Goal: Find specific page/section: Find specific page/section

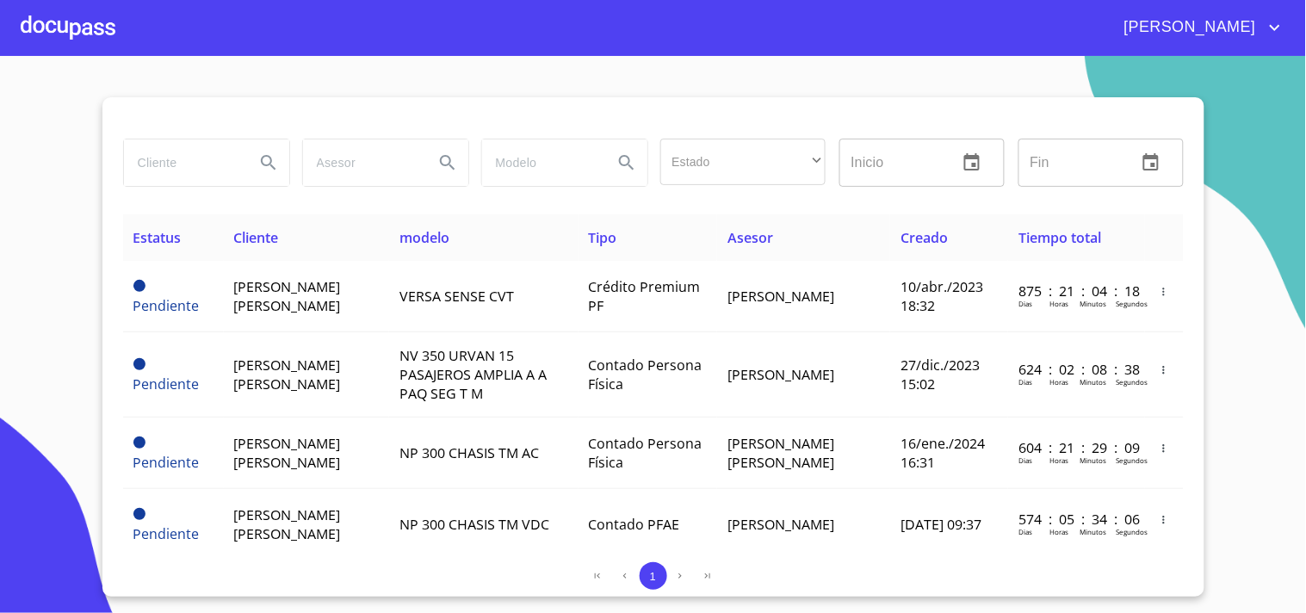
click at [208, 162] on input "search" at bounding box center [182, 163] width 117 height 47
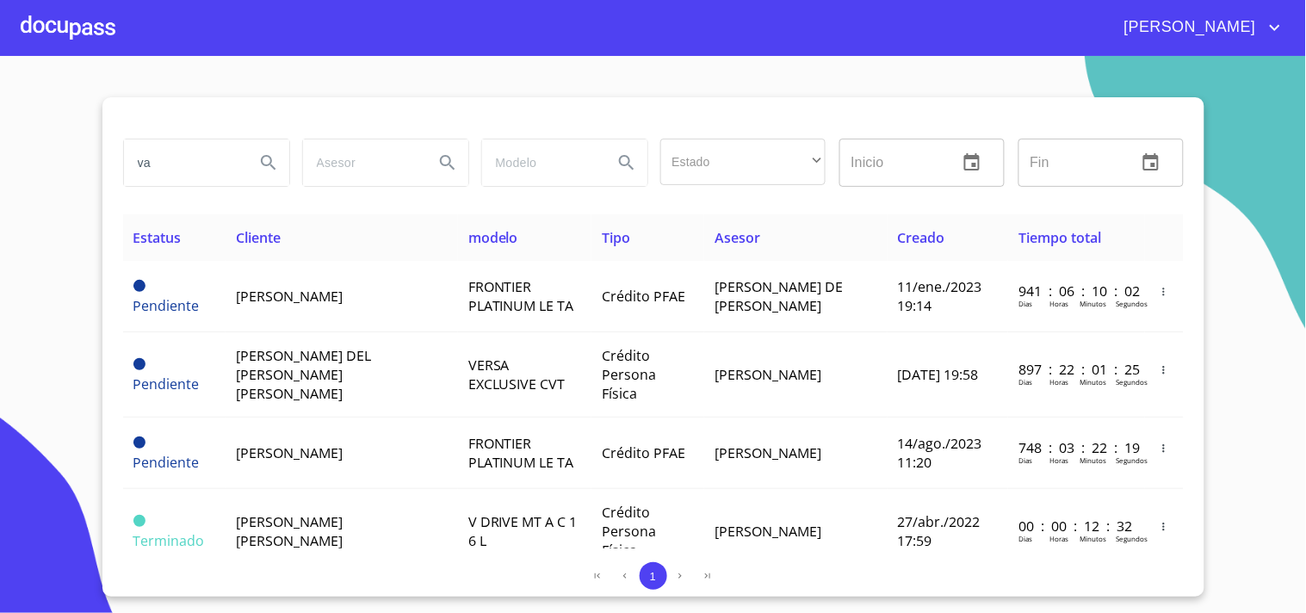
type input "v"
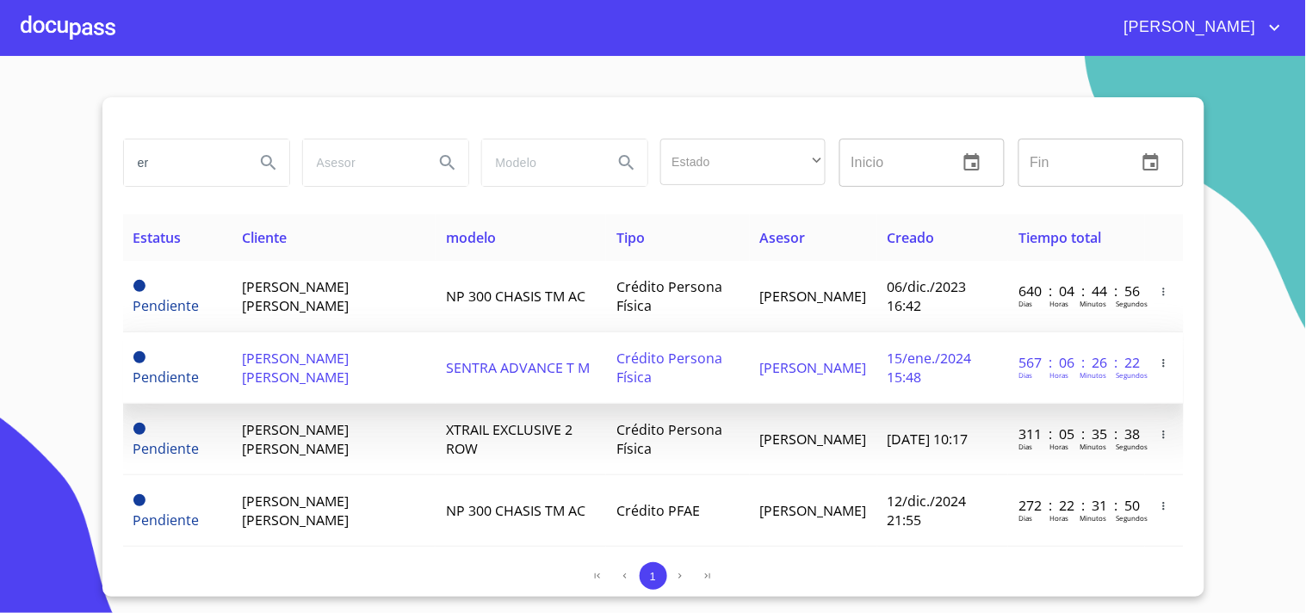
type input "e"
type input "[PERSON_NAME]"
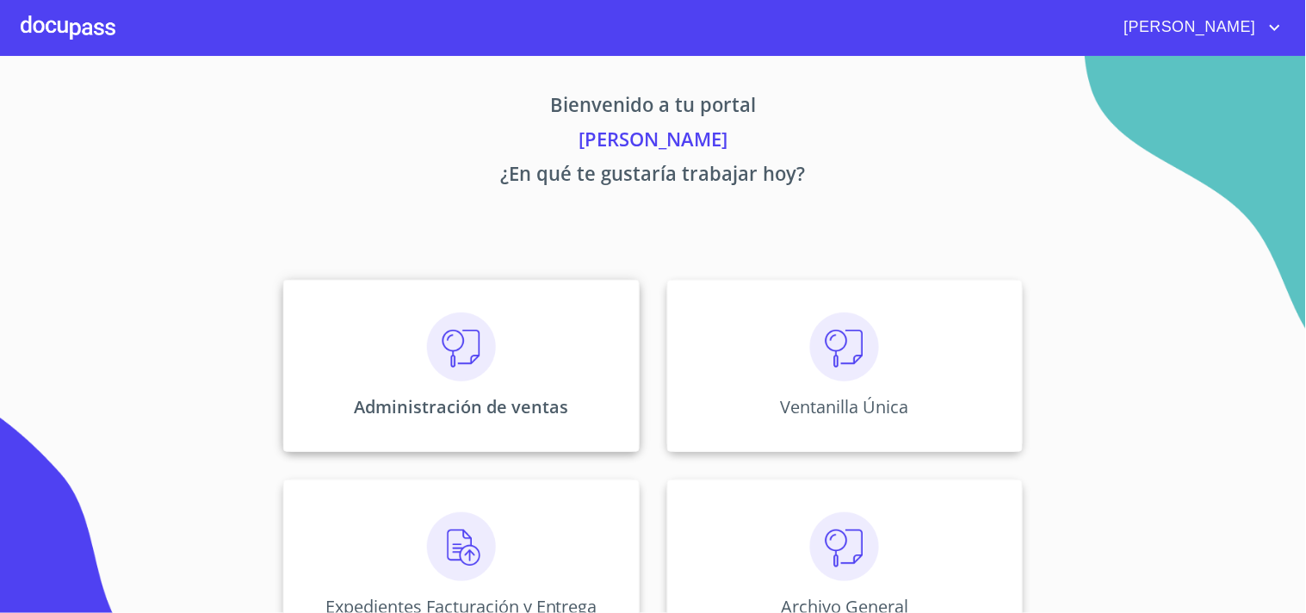
click at [524, 341] on div "Administración de ventas" at bounding box center [461, 366] width 356 height 172
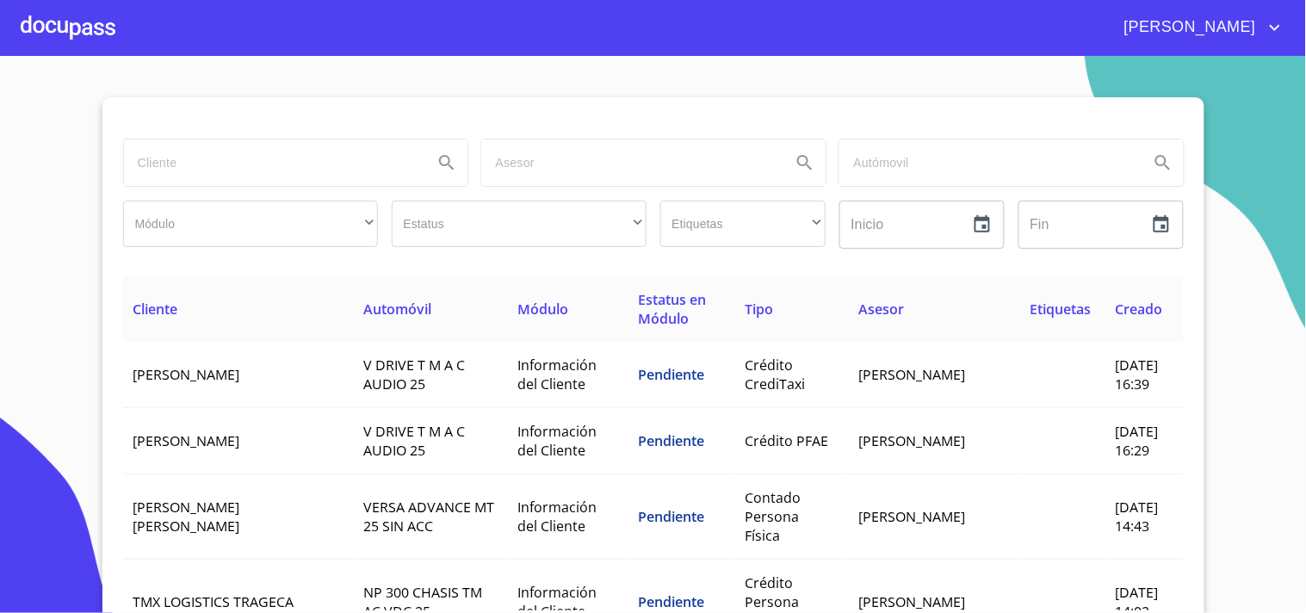
click at [250, 158] on input "search" at bounding box center [272, 163] width 296 height 47
type input "[PERSON_NAME]"
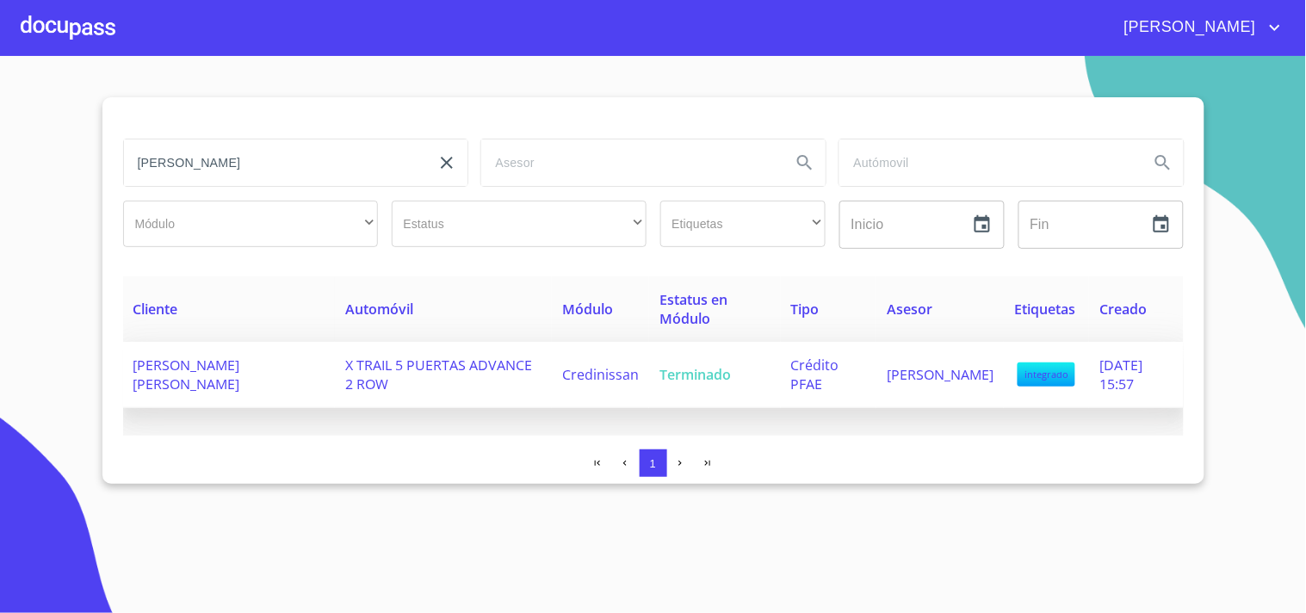
click at [368, 375] on span "X TRAIL 5 PUERTAS ADVANCE 2 ROW" at bounding box center [438, 375] width 187 height 38
